Goal: Find specific fact: Find specific fact

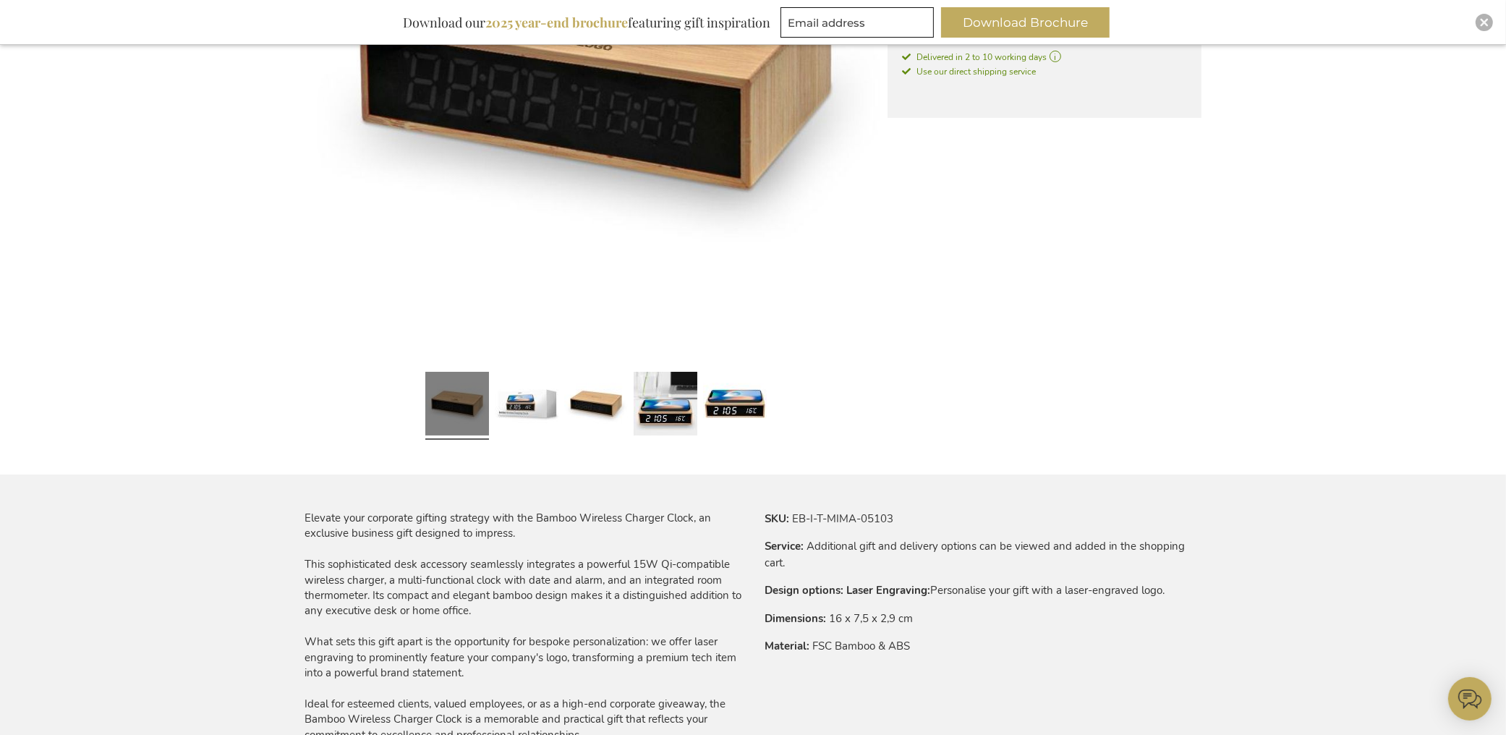
click at [0, 0] on td "EB-I-T-MIMA-05103" at bounding box center [0, 0] width 0 height 0
drag, startPoint x: 793, startPoint y: 517, endPoint x: 937, endPoint y: 522, distance: 144.0
click at [937, 522] on tr "SKU EB-I-T-MIMA-05103" at bounding box center [983, 519] width 437 height 16
copy td "EB-I-T-MIMA-05103"
